Goal: Task Accomplishment & Management: Use online tool/utility

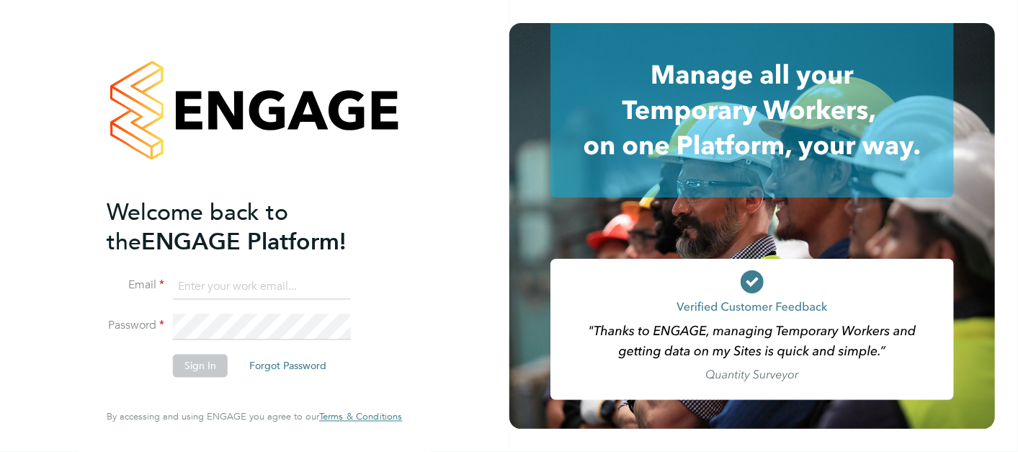
click at [249, 290] on input at bounding box center [262, 287] width 178 height 26
type input "j"
type input "sonny.facey@hays.com"
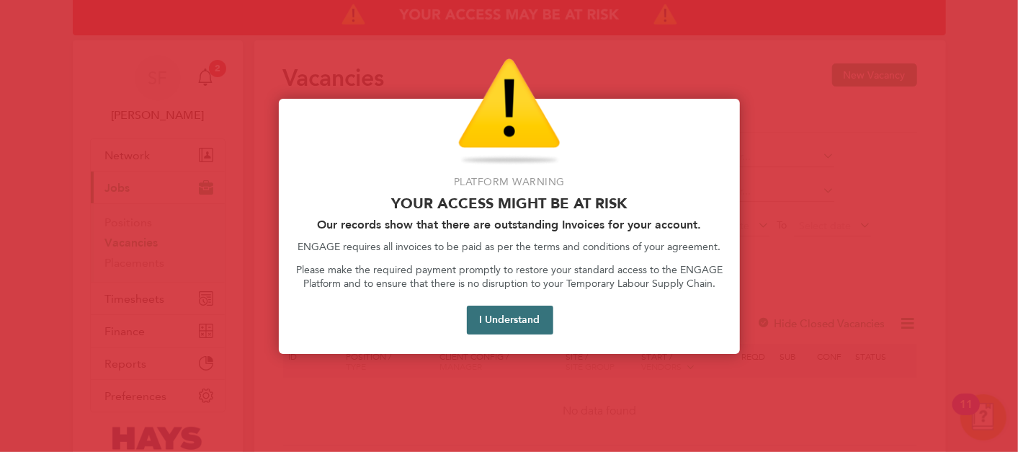
click at [538, 311] on button "I Understand" at bounding box center [510, 320] width 86 height 29
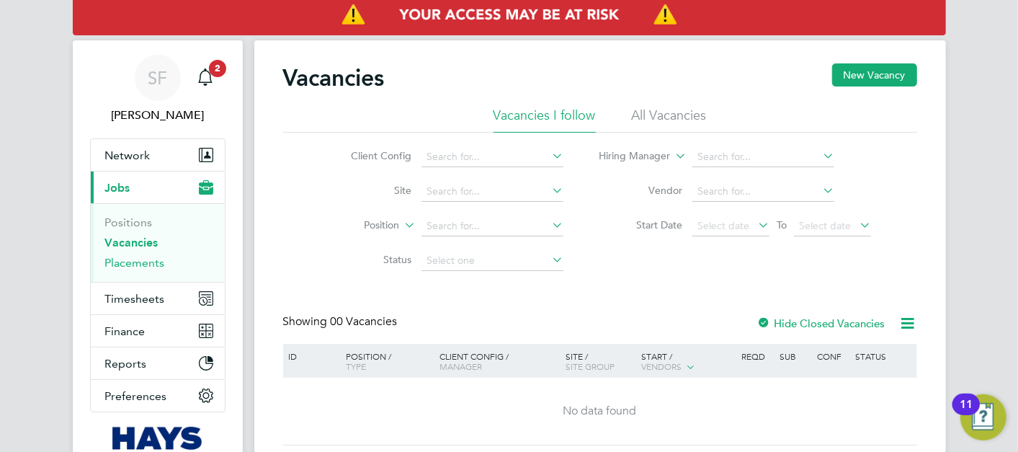
click at [142, 263] on link "Placements" at bounding box center [135, 263] width 60 height 14
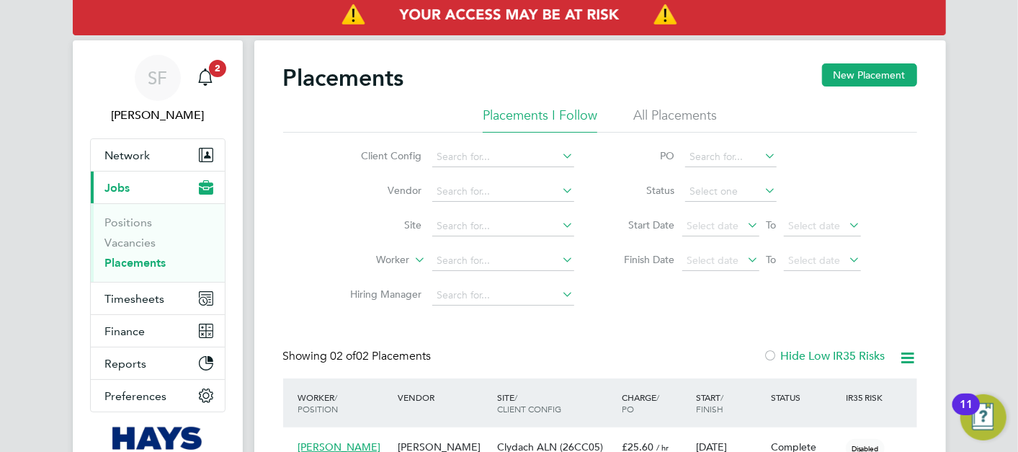
click at [667, 115] on li "All Placements" at bounding box center [676, 120] width 84 height 26
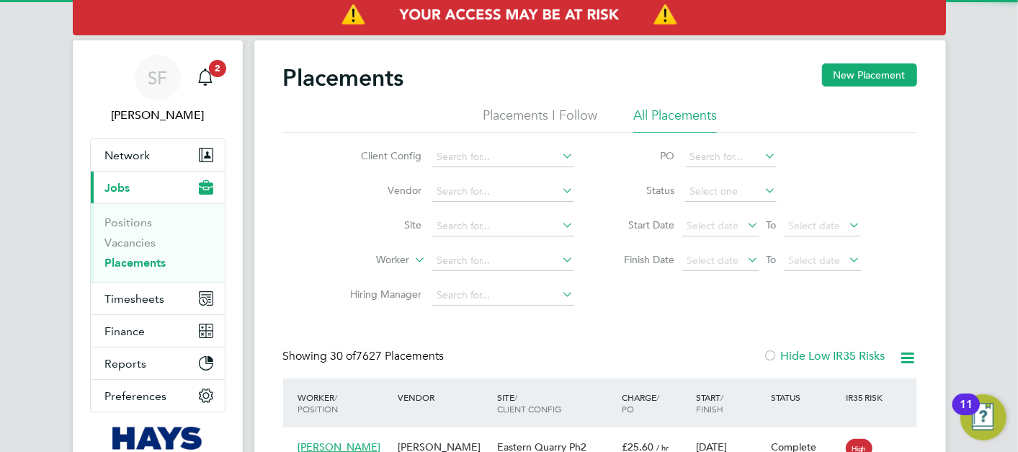
scroll to position [54, 100]
click at [461, 261] on input at bounding box center [503, 261] width 142 height 20
type input "[PERSON_NAME]"
click at [491, 267] on input at bounding box center [503, 261] width 142 height 20
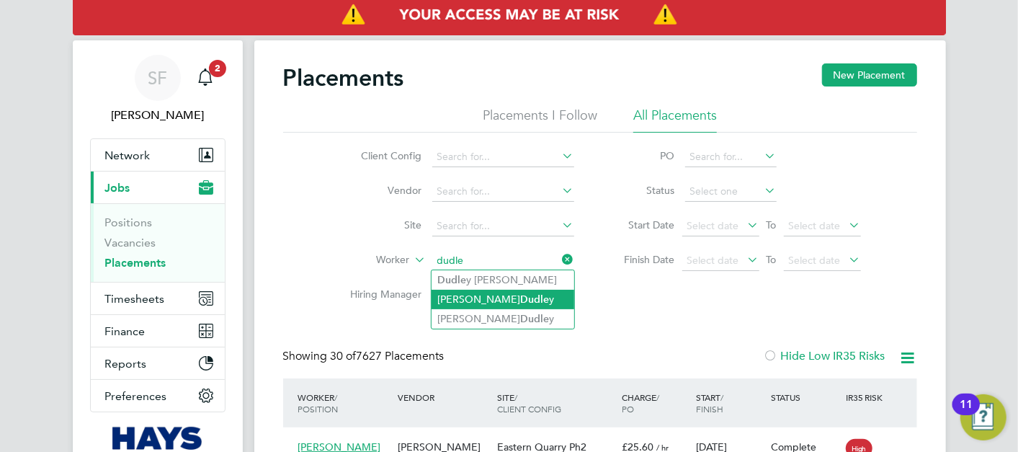
click at [520, 302] on b "Dudle" at bounding box center [534, 299] width 29 height 12
type input "[PERSON_NAME]"
